Goal: Task Accomplishment & Management: Manage account settings

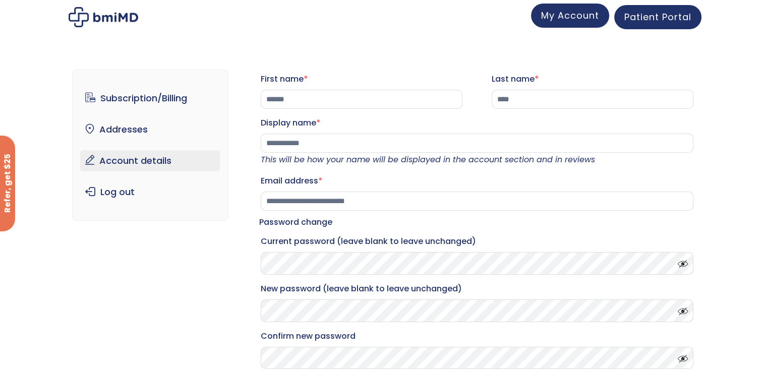
click at [563, 23] on link "My Account" at bounding box center [570, 16] width 78 height 24
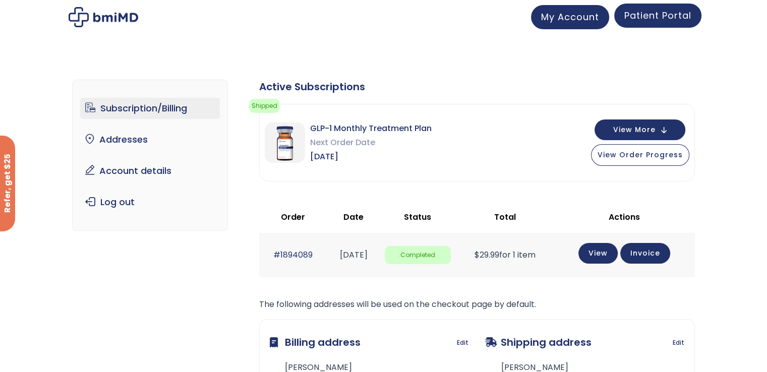
click at [664, 14] on span "Patient Portal" at bounding box center [657, 15] width 67 height 13
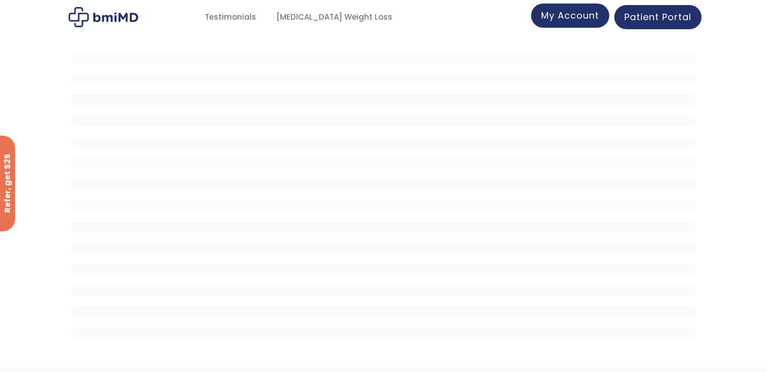
click at [578, 15] on span "My Account" at bounding box center [570, 15] width 58 height 13
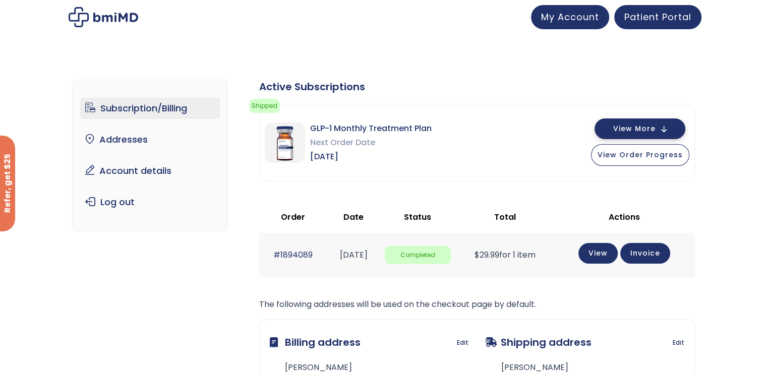
click at [627, 127] on span "View More" at bounding box center [634, 129] width 42 height 7
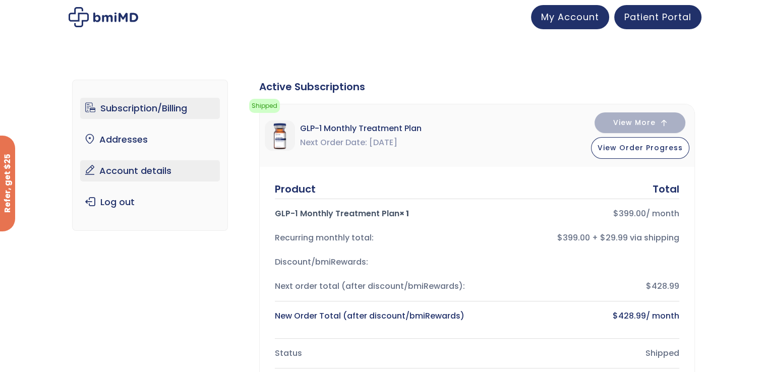
click at [169, 162] on link "Account details" at bounding box center [150, 170] width 140 height 21
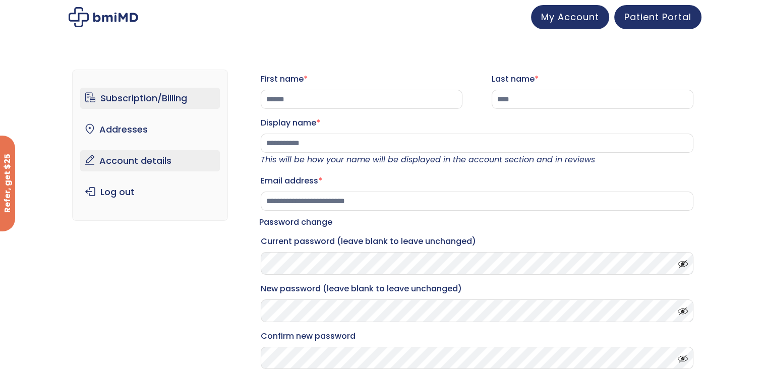
click at [167, 99] on link "Subscription/Billing" at bounding box center [150, 98] width 140 height 21
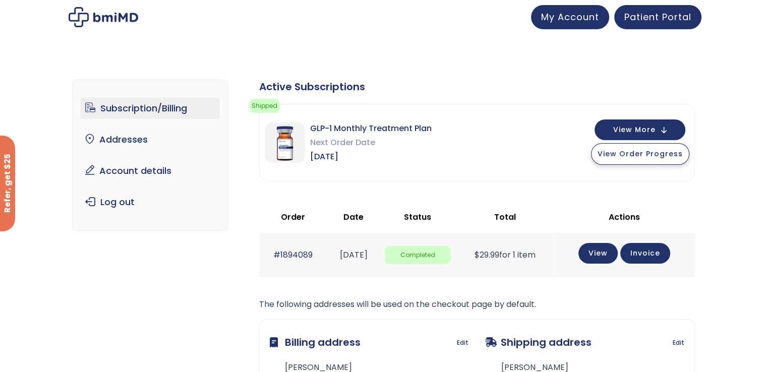
click at [625, 154] on span "View Order Progress" at bounding box center [639, 154] width 85 height 10
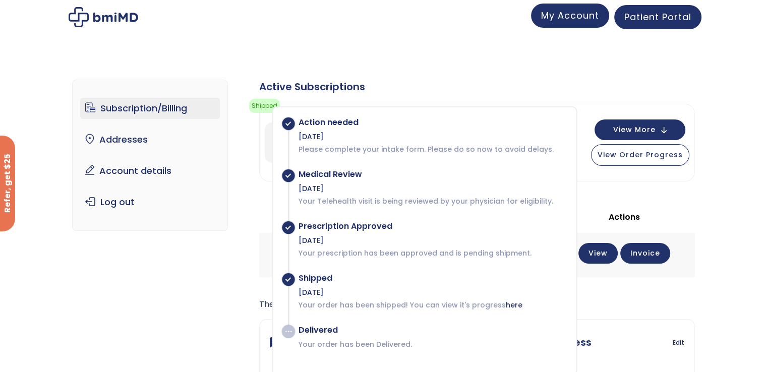
click at [582, 22] on link "My Account" at bounding box center [570, 16] width 78 height 24
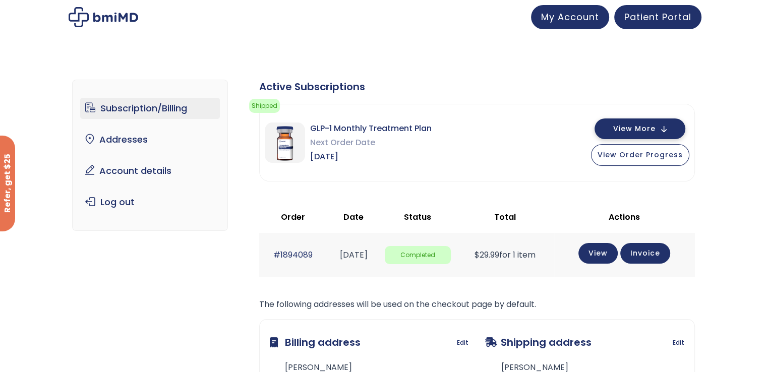
click at [648, 127] on span "View More" at bounding box center [634, 129] width 42 height 7
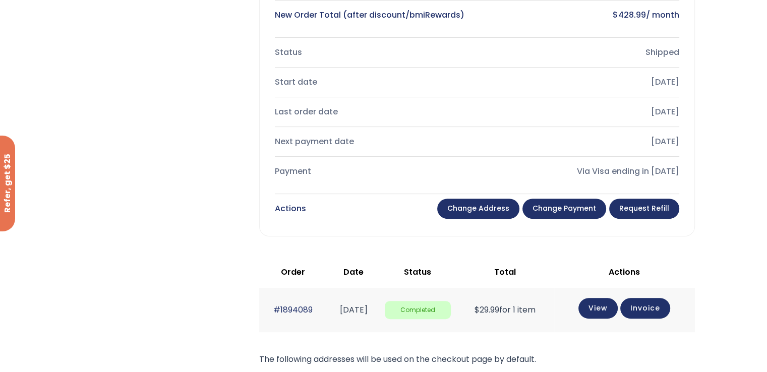
scroll to position [302, 0]
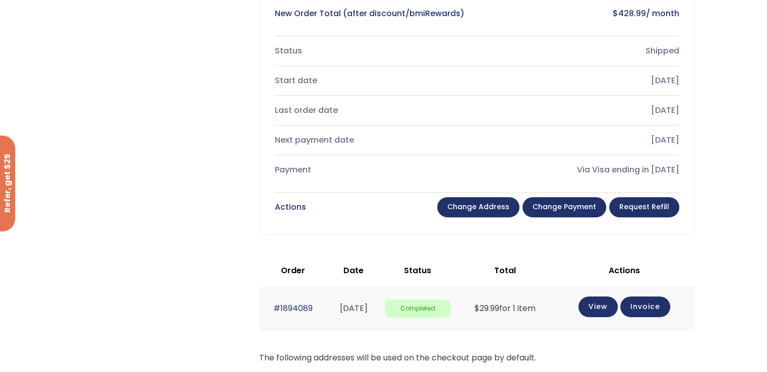
click at [573, 206] on link "Change payment" at bounding box center [564, 207] width 84 height 20
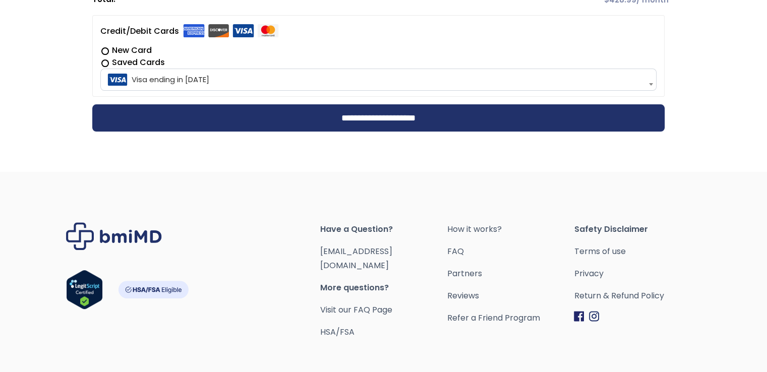
scroll to position [353, 0]
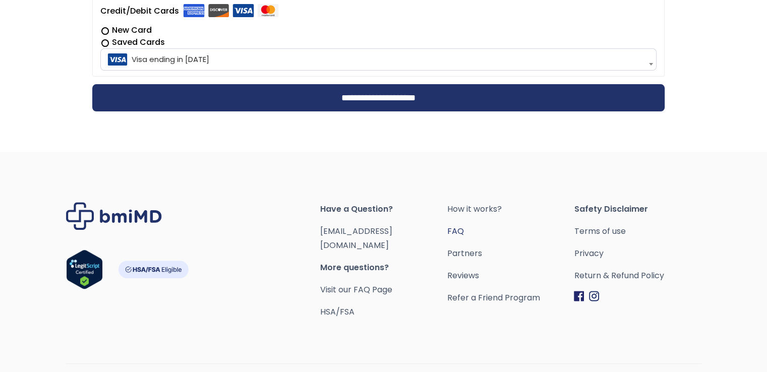
click at [456, 231] on link "FAQ" at bounding box center [510, 231] width 127 height 14
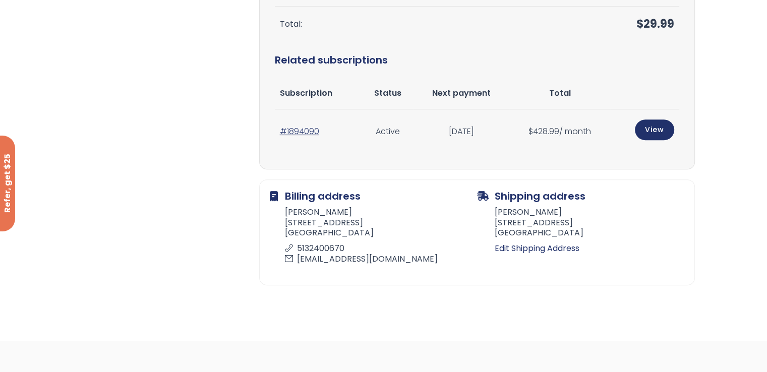
scroll to position [403, 0]
